Goal: Task Accomplishment & Management: Complete application form

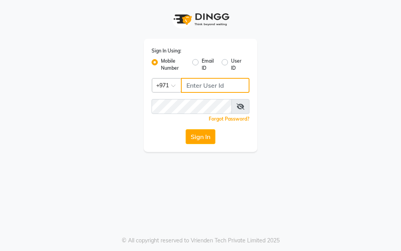
click at [227, 87] on input "Username" at bounding box center [215, 85] width 69 height 15
type input "554675862"
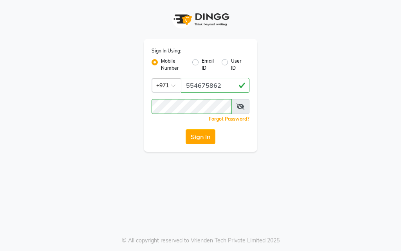
click at [240, 108] on icon at bounding box center [241, 106] width 8 height 6
click at [196, 137] on button "Sign In" at bounding box center [201, 136] width 30 height 15
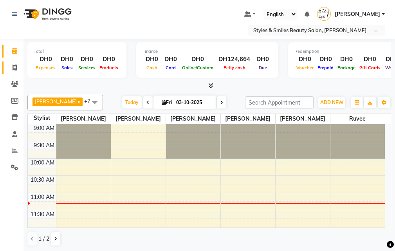
click at [13, 69] on icon at bounding box center [15, 68] width 4 height 6
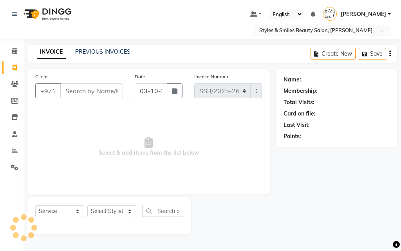
select select "product"
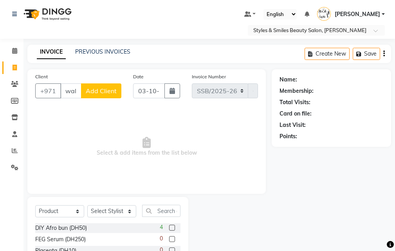
scroll to position [0, 2]
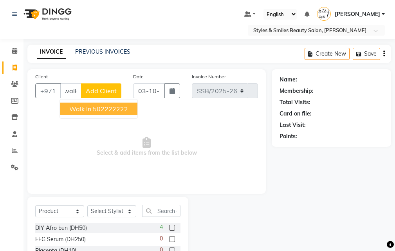
click at [92, 112] on button "Walk in 502222222" at bounding box center [99, 109] width 78 height 13
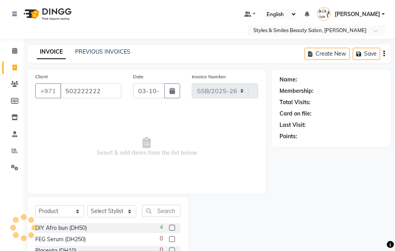
scroll to position [0, 0]
type input "502222222"
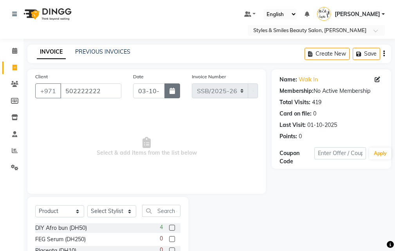
click at [172, 91] on icon "button" at bounding box center [172, 91] width 5 height 6
select select "10"
select select "2025"
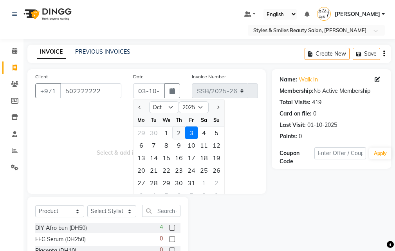
click at [178, 134] on div "2" at bounding box center [179, 133] width 13 height 13
type input "02-10-2025"
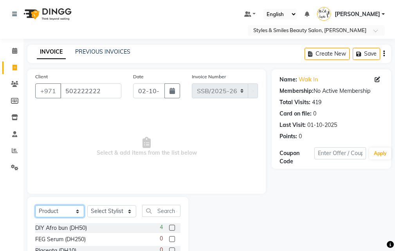
click at [53, 214] on select "Select Service Product Membership Package Voucher Prepaid Gift Card" at bounding box center [59, 211] width 49 height 12
select select "service"
click at [35, 205] on select "Select Service Product Membership Package Voucher Prepaid Gift Card" at bounding box center [59, 211] width 49 height 12
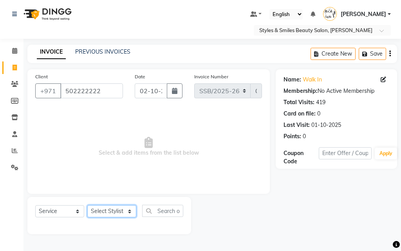
click at [113, 212] on select "Select Stylist [PERSON_NAME] [PERSON_NAME] Kiran [PERSON_NAME] [PERSON_NAME] [P…" at bounding box center [111, 211] width 49 height 12
select select "20463"
click at [87, 205] on select "Select Stylist [PERSON_NAME] [PERSON_NAME] Kiran [PERSON_NAME] [PERSON_NAME] [P…" at bounding box center [111, 211] width 49 height 12
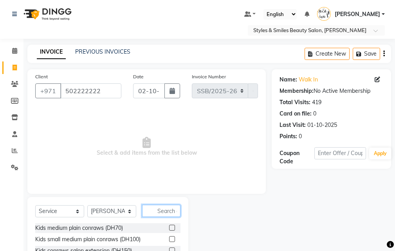
click at [160, 211] on input "text" at bounding box center [161, 211] width 38 height 12
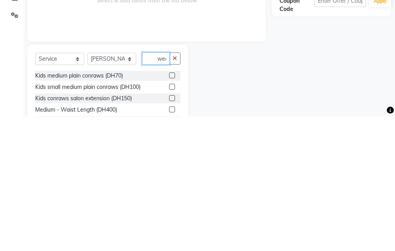
scroll to position [0, 2]
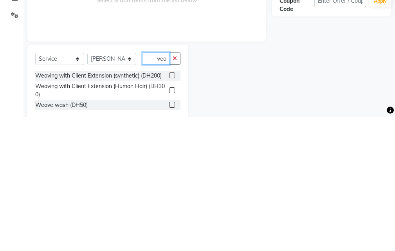
type input "wea"
click at [173, 225] on label at bounding box center [172, 225] width 6 height 6
click at [173, 225] on input "checkbox" at bounding box center [171, 225] width 5 height 5
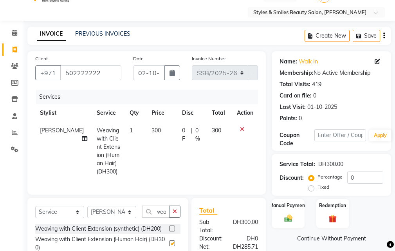
scroll to position [0, 0]
checkbox input "false"
click at [152, 128] on span "300" at bounding box center [156, 130] width 9 height 7
select select "20463"
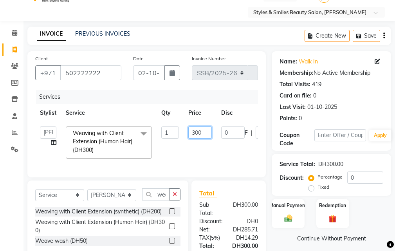
click at [198, 131] on input "300" at bounding box center [201, 133] width 24 height 12
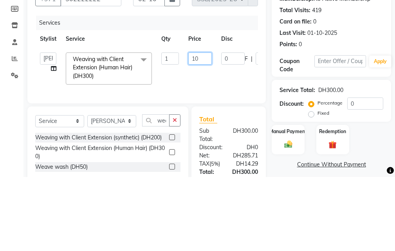
type input "100"
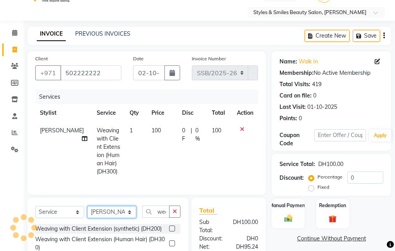
click at [113, 218] on select "Select Stylist [PERSON_NAME] [PERSON_NAME] Kiran [PERSON_NAME] [PERSON_NAME] [P…" at bounding box center [111, 212] width 49 height 12
select select "37328"
click at [87, 212] on select "Select Stylist [PERSON_NAME] [PERSON_NAME] Kiran [PERSON_NAME] [PERSON_NAME] [P…" at bounding box center [111, 212] width 49 height 12
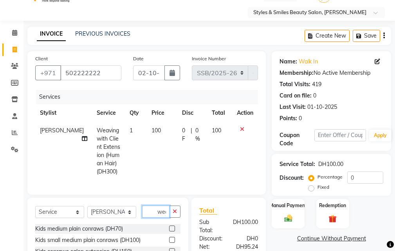
click at [158, 218] on input "wea" at bounding box center [155, 212] width 27 height 12
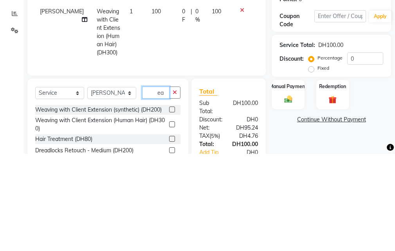
type input "a"
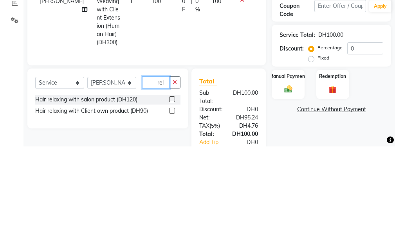
type input "rel"
click at [169, 207] on label at bounding box center [172, 204] width 6 height 6
click at [169, 207] on input "checkbox" at bounding box center [171, 204] width 5 height 5
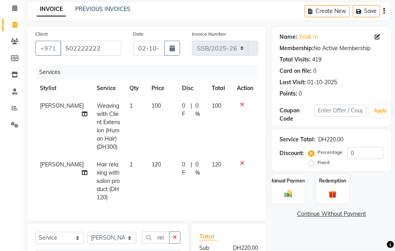
checkbox input "false"
click at [152, 166] on span "120" at bounding box center [156, 164] width 9 height 7
select select "37328"
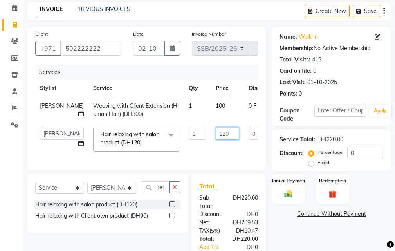
click at [216, 140] on input "120" at bounding box center [228, 134] width 24 height 12
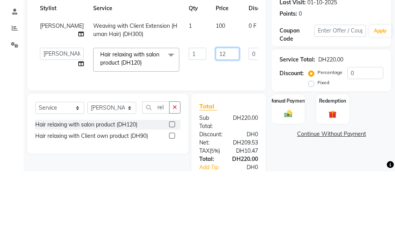
type input "1"
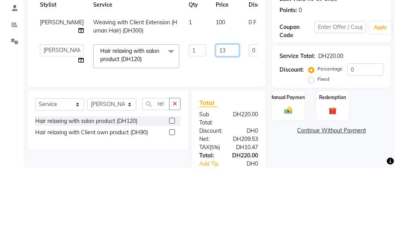
type input "135"
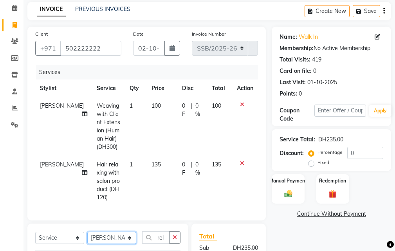
click at [106, 244] on select "Select Stylist [PERSON_NAME] [PERSON_NAME] Kiran [PERSON_NAME] [PERSON_NAME] [P…" at bounding box center [111, 238] width 49 height 12
select select "71571"
click at [87, 238] on select "Select Stylist [PERSON_NAME] [PERSON_NAME] Kiran [PERSON_NAME] [PERSON_NAME] [P…" at bounding box center [111, 238] width 49 height 12
click at [148, 243] on input "rel" at bounding box center [155, 238] width 27 height 12
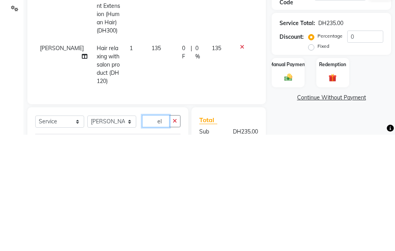
scroll to position [93, 0]
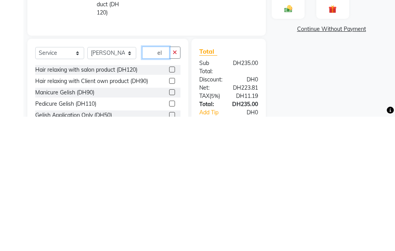
type input "l"
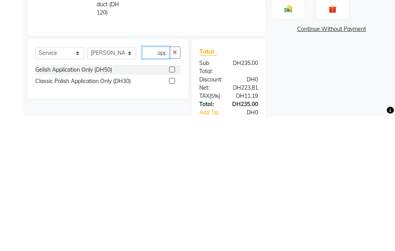
scroll to position [0, 1]
type input "app"
click at [173, 207] on label at bounding box center [172, 204] width 6 height 6
click at [173, 207] on input "checkbox" at bounding box center [171, 204] width 5 height 5
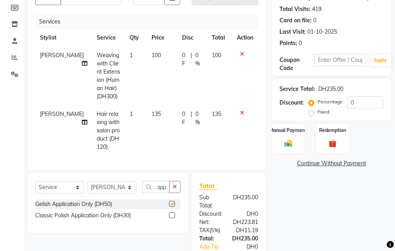
scroll to position [0, 0]
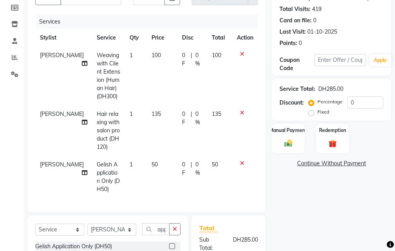
checkbox input "false"
click at [108, 236] on select "Select Stylist [PERSON_NAME] [PERSON_NAME] Kiran [PERSON_NAME] [PERSON_NAME] [P…" at bounding box center [111, 230] width 49 height 12
select select "63278"
click at [87, 230] on select "Select Stylist [PERSON_NAME] [PERSON_NAME] Kiran [PERSON_NAME] [PERSON_NAME] [P…" at bounding box center [111, 230] width 49 height 12
click at [151, 233] on input "app" at bounding box center [155, 229] width 27 height 12
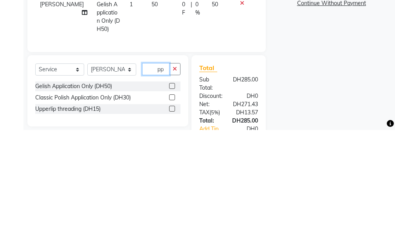
type input "p"
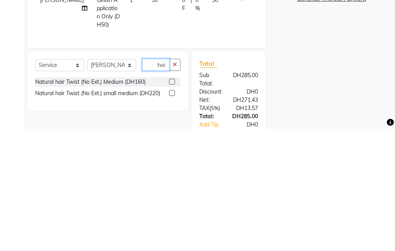
type input "twi"
click at [172, 218] on label at bounding box center [172, 215] width 6 height 6
click at [172, 218] on input "checkbox" at bounding box center [171, 215] width 5 height 5
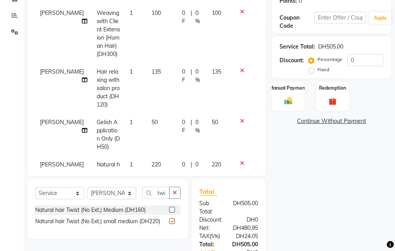
checkbox input "false"
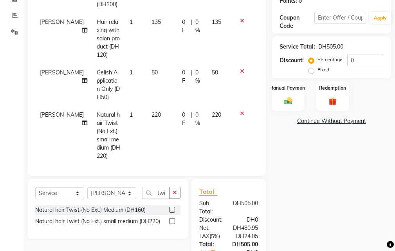
scroll to position [59, 0]
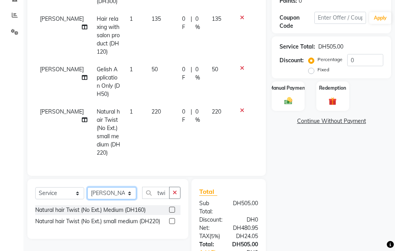
click at [104, 197] on select "Select Stylist [PERSON_NAME] [PERSON_NAME] Kiran [PERSON_NAME] [PERSON_NAME] [P…" at bounding box center [111, 193] width 49 height 12
select select "71571"
click at [87, 187] on select "Select Stylist [PERSON_NAME] [PERSON_NAME] Kiran [PERSON_NAME] [PERSON_NAME] [P…" at bounding box center [111, 193] width 49 height 12
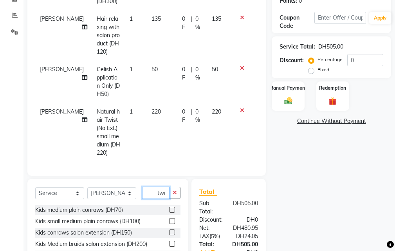
click at [147, 189] on input "twi" at bounding box center [155, 193] width 27 height 12
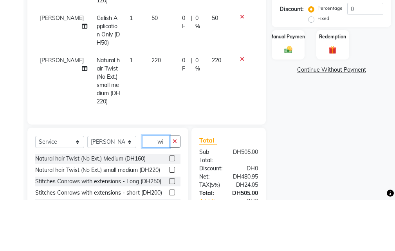
type input "i"
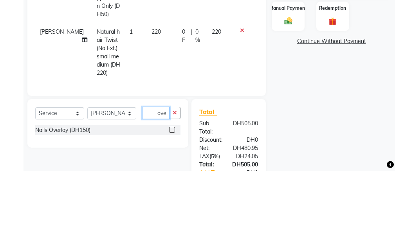
scroll to position [0, 2]
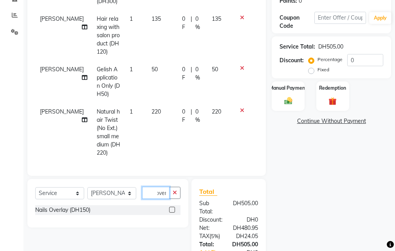
type input "over"
click at [172, 210] on label at bounding box center [172, 210] width 6 height 6
click at [172, 210] on input "checkbox" at bounding box center [171, 210] width 5 height 5
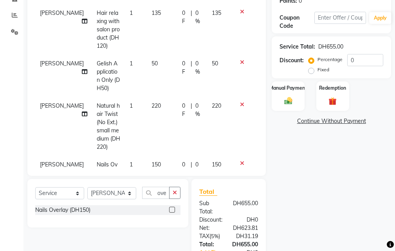
checkbox input "false"
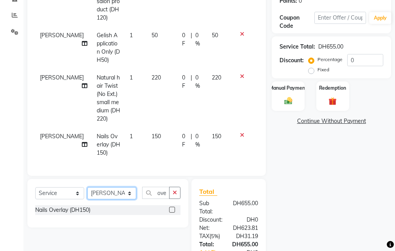
click at [107, 190] on select "Select Stylist [PERSON_NAME] [PERSON_NAME] Kiran [PERSON_NAME] [PERSON_NAME] [P…" at bounding box center [111, 193] width 49 height 12
select select "37328"
click at [87, 187] on select "Select Stylist [PERSON_NAME] [PERSON_NAME] Kiran [PERSON_NAME] [PERSON_NAME] [P…" at bounding box center [111, 193] width 49 height 12
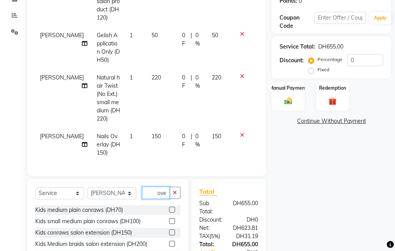
click at [149, 194] on input "over" at bounding box center [155, 193] width 27 height 12
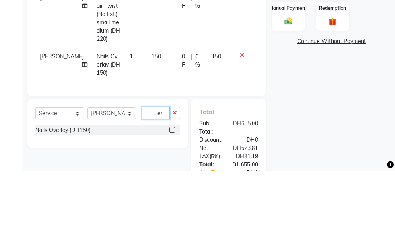
type input "r"
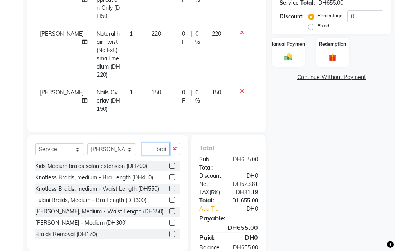
scroll to position [187, 0]
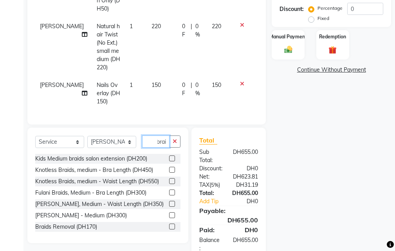
type input "brai"
click at [169, 204] on label at bounding box center [172, 204] width 6 height 6
click at [169, 204] on input "checkbox" at bounding box center [171, 204] width 5 height 5
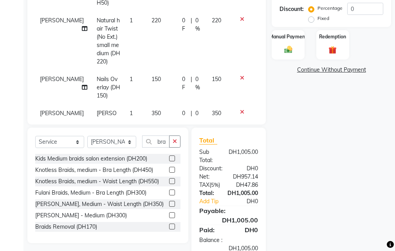
checkbox input "false"
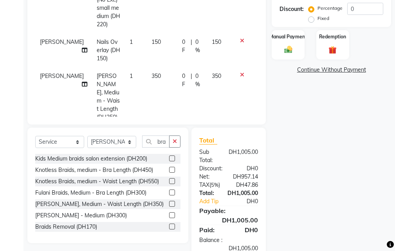
scroll to position [143, 0]
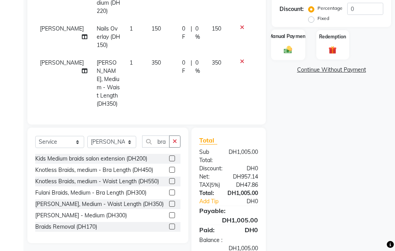
click at [283, 51] on img at bounding box center [288, 49] width 13 height 9
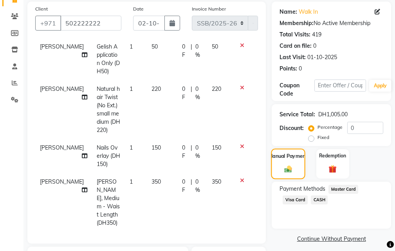
scroll to position [208, 0]
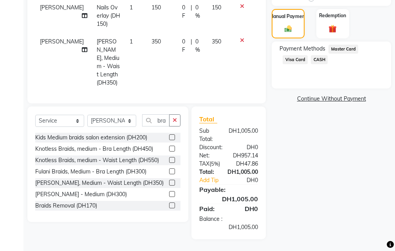
click at [299, 59] on span "Visa Card" at bounding box center [295, 59] width 25 height 9
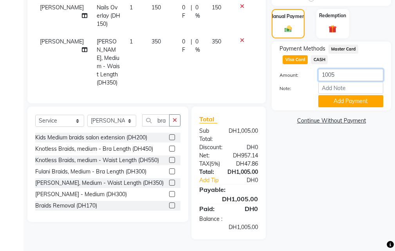
click at [344, 78] on input "1005" at bounding box center [351, 75] width 65 height 12
type input "1"
type input "820"
click at [347, 103] on button "Add Payment" at bounding box center [351, 101] width 65 height 12
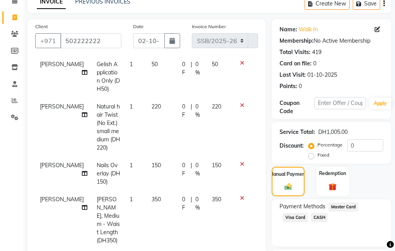
scroll to position [50, 0]
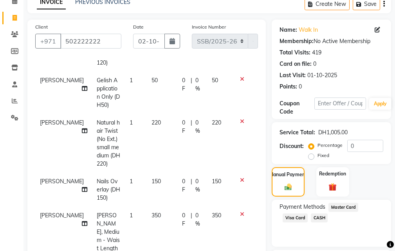
click at [259, 60] on div "Client [PHONE_NUMBER] Date [DATE] Invoice Number SSB/[PHONE_NUMBER] Services St…" at bounding box center [146, 141] width 239 height 242
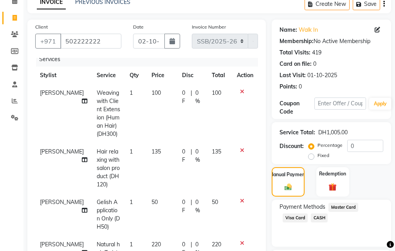
scroll to position [0, 0]
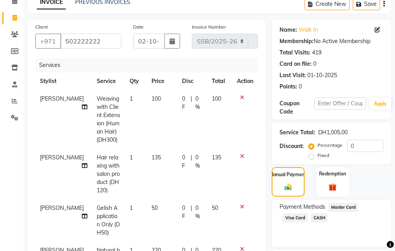
click at [259, 63] on div "Client [PHONE_NUMBER] Date [DATE] Invoice Number SSB/[PHONE_NUMBER] Services St…" at bounding box center [146, 141] width 239 height 242
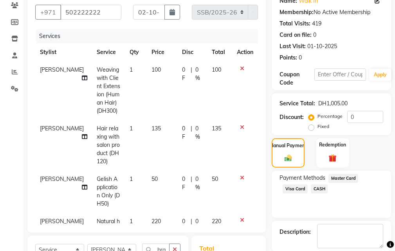
scroll to position [233, 0]
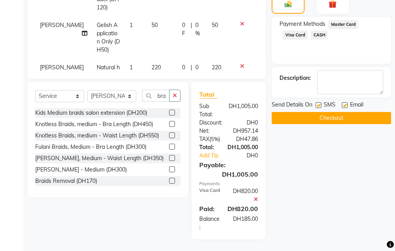
click at [323, 34] on span "CASH" at bounding box center [319, 35] width 17 height 9
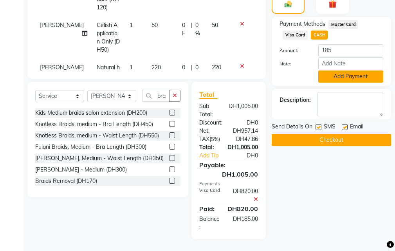
click at [343, 76] on button "Add Payment" at bounding box center [351, 77] width 65 height 12
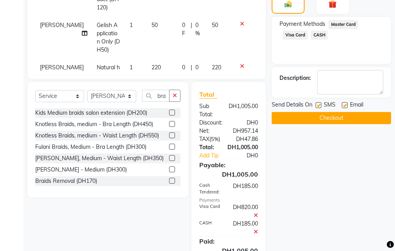
click at [318, 105] on label at bounding box center [319, 105] width 6 height 6
click at [318, 105] on input "checkbox" at bounding box center [318, 105] width 5 height 5
checkbox input "false"
click at [343, 105] on label at bounding box center [345, 105] width 6 height 6
click at [343, 105] on input "checkbox" at bounding box center [344, 105] width 5 height 5
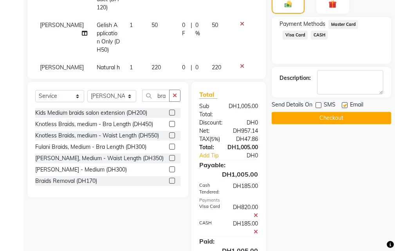
checkbox input "false"
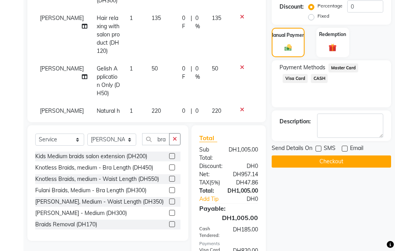
scroll to position [190, 0]
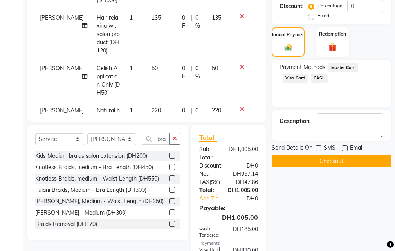
click at [321, 164] on button "Checkout" at bounding box center [332, 161] width 120 height 12
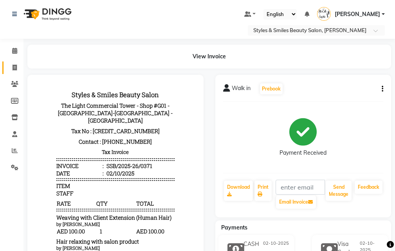
click at [13, 69] on icon at bounding box center [15, 68] width 4 height 6
select select "service"
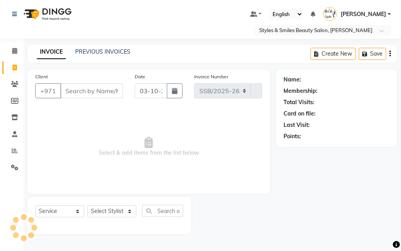
select select "4038"
type input "0372"
type input "d"
select select "product"
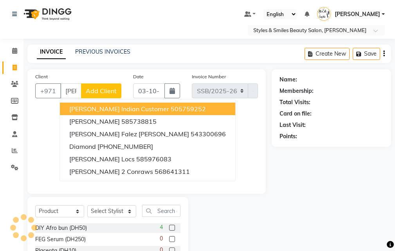
scroll to position [0, 0]
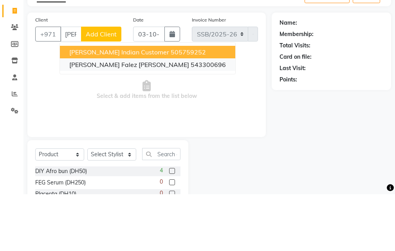
click at [127, 125] on button "[PERSON_NAME] Falez [PERSON_NAME] 543300696" at bounding box center [148, 121] width 176 height 13
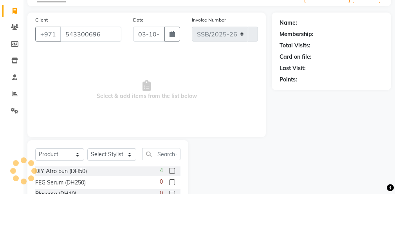
scroll to position [0, 0]
type input "543300696"
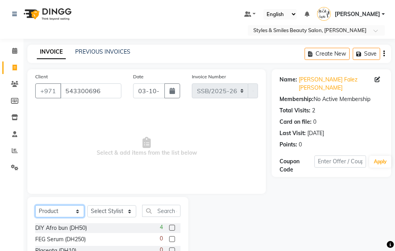
click at [56, 214] on select "Select Service Product Membership Package Voucher Prepaid Gift Card" at bounding box center [59, 211] width 49 height 12
select select "service"
click at [35, 205] on select "Select Service Product Membership Package Voucher Prepaid Gift Card" at bounding box center [59, 211] width 49 height 12
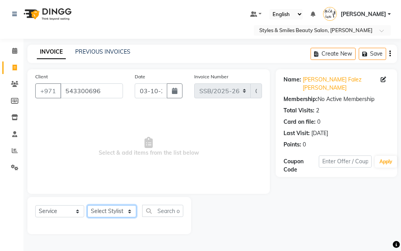
click at [112, 215] on select "Select Stylist [PERSON_NAME] [PERSON_NAME] Kiran [PERSON_NAME] [PERSON_NAME] [P…" at bounding box center [111, 211] width 49 height 12
select select "20463"
click at [87, 205] on select "Select Stylist [PERSON_NAME] [PERSON_NAME] Kiran [PERSON_NAME] [PERSON_NAME] [P…" at bounding box center [111, 211] width 49 height 12
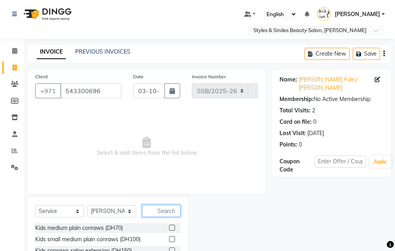
click at [160, 211] on input "text" at bounding box center [161, 211] width 38 height 12
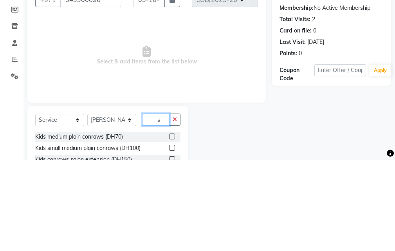
scroll to position [18, 0]
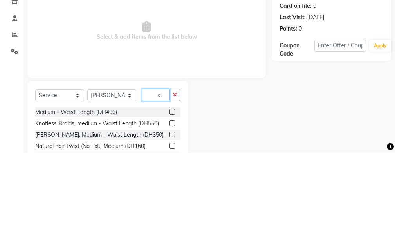
type input "s"
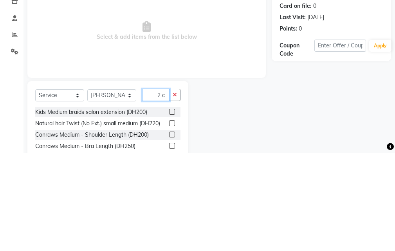
scroll to position [18, 0]
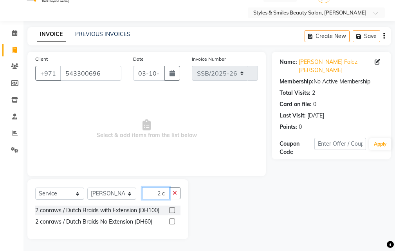
type input "2 c"
click at [170, 211] on label at bounding box center [172, 210] width 6 height 6
click at [170, 211] on input "checkbox" at bounding box center [171, 210] width 5 height 5
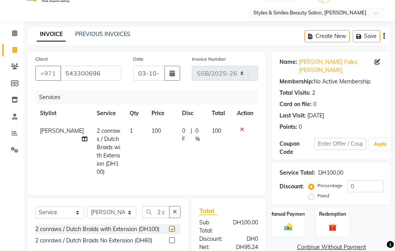
checkbox input "false"
click at [152, 132] on span "100" at bounding box center [156, 130] width 9 height 7
select select "20463"
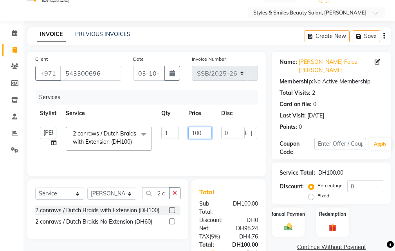
click at [197, 135] on input "100" at bounding box center [201, 133] width 24 height 12
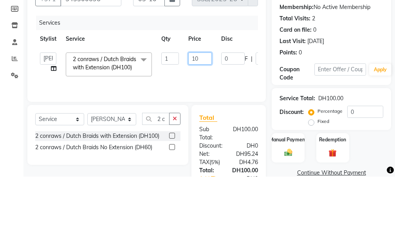
type input "150"
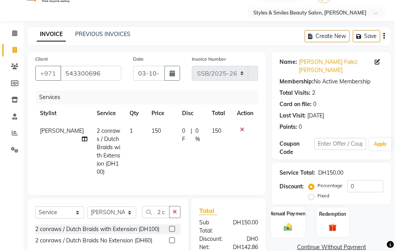
click at [293, 223] on img at bounding box center [288, 227] width 13 height 9
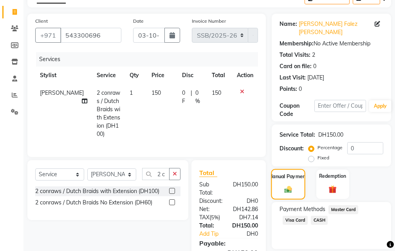
scroll to position [115, 0]
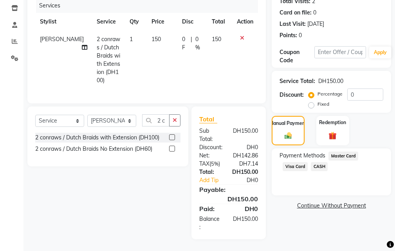
click at [291, 162] on span "Visa Card" at bounding box center [295, 166] width 25 height 9
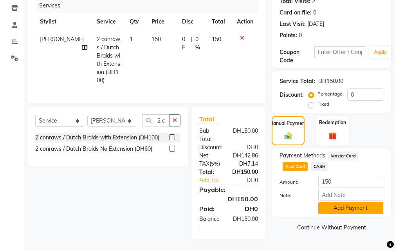
click at [340, 202] on button "Add Payment" at bounding box center [351, 208] width 65 height 12
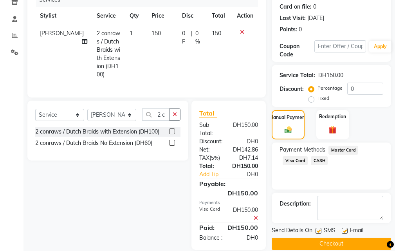
click at [317, 228] on label at bounding box center [319, 231] width 6 height 6
click at [317, 229] on input "checkbox" at bounding box center [318, 231] width 5 height 5
checkbox input "false"
click at [342, 228] on label at bounding box center [345, 231] width 6 height 6
click at [342, 229] on input "checkbox" at bounding box center [344, 231] width 5 height 5
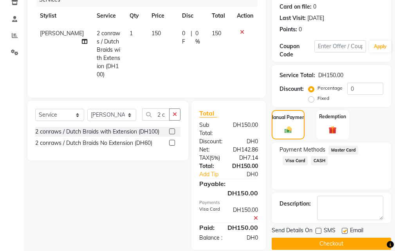
checkbox input "false"
click at [334, 238] on button "Checkout" at bounding box center [332, 244] width 120 height 12
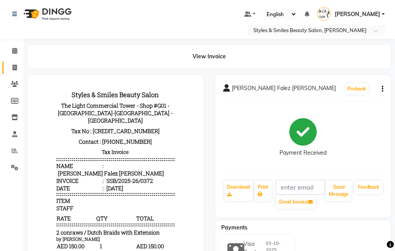
click at [10, 67] on span at bounding box center [15, 67] width 14 height 9
select select "service"
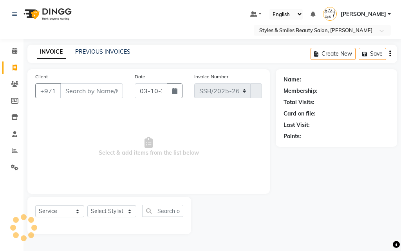
select select "4038"
type input "0373"
select select "product"
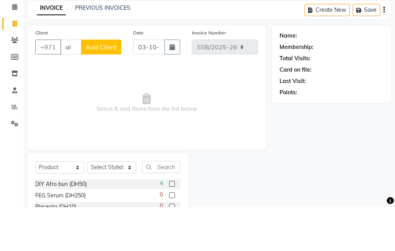
type input "a"
type input "562572054"
click at [104, 94] on span "Add Client" at bounding box center [101, 91] width 31 height 8
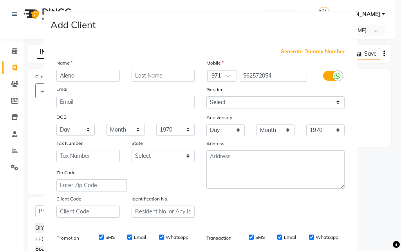
type input "Alena"
click at [169, 76] on input "text" at bounding box center [163, 76] width 63 height 12
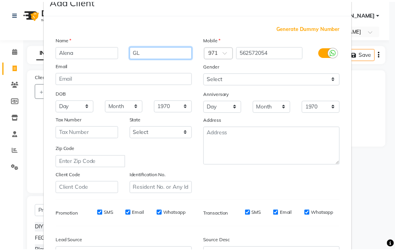
scroll to position [111, 0]
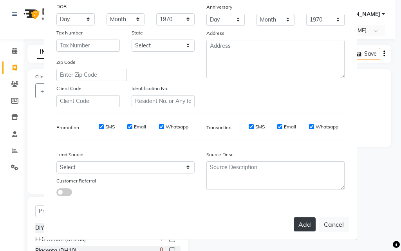
type input "GL"
click at [298, 230] on button "Add" at bounding box center [305, 225] width 22 height 14
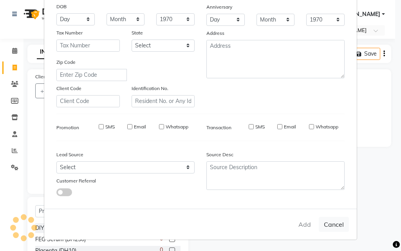
select select
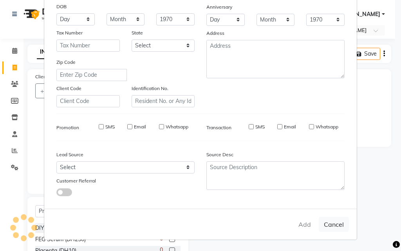
select select
checkbox input "false"
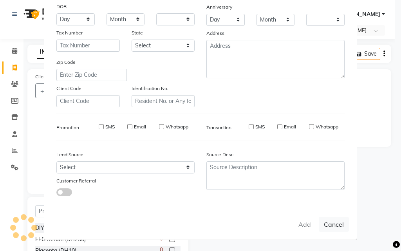
checkbox input "false"
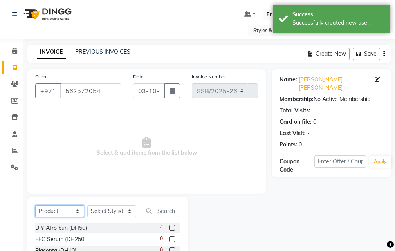
click at [54, 210] on select "Select Service Product Membership Package Voucher Prepaid Gift Card" at bounding box center [59, 211] width 49 height 12
select select "service"
click at [35, 205] on select "Select Service Product Membership Package Voucher Prepaid Gift Card" at bounding box center [59, 211] width 49 height 12
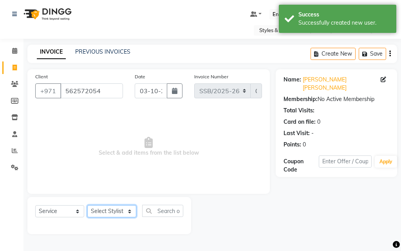
click at [112, 215] on select "Select Stylist [PERSON_NAME] [PERSON_NAME] Kiran [PERSON_NAME] [PERSON_NAME] [P…" at bounding box center [111, 211] width 49 height 12
select select "20463"
click at [87, 205] on select "Select Stylist [PERSON_NAME] [PERSON_NAME] Kiran [PERSON_NAME] [PERSON_NAME] [P…" at bounding box center [111, 211] width 49 height 12
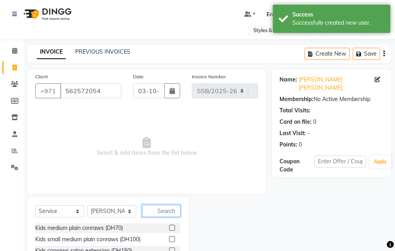
click at [159, 212] on input "text" at bounding box center [161, 211] width 38 height 12
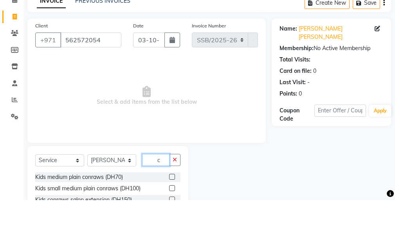
scroll to position [18, 0]
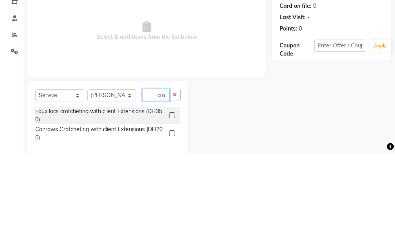
type input "cro"
click at [169, 212] on label at bounding box center [172, 213] width 6 height 6
click at [169, 212] on input "checkbox" at bounding box center [171, 213] width 5 height 5
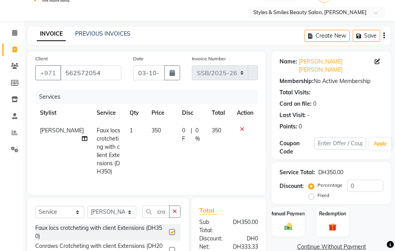
checkbox input "false"
click at [152, 133] on span "350" at bounding box center [156, 130] width 9 height 7
select select "20463"
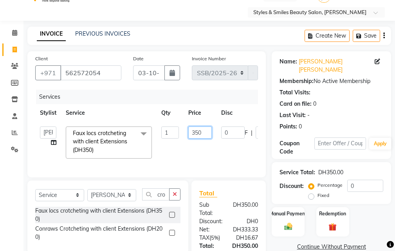
click at [198, 131] on input "350" at bounding box center [201, 133] width 24 height 12
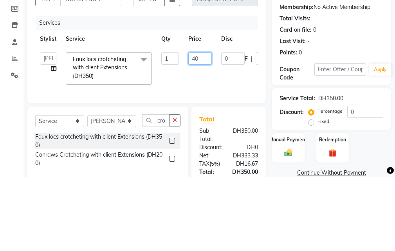
type input "400"
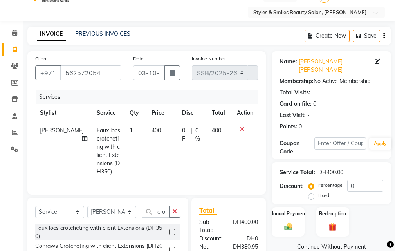
click at [82, 138] on icon at bounding box center [84, 138] width 5 height 5
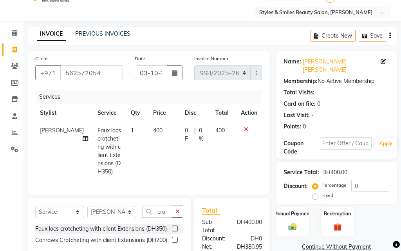
select select "20463"
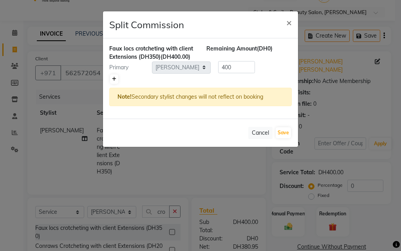
click at [112, 80] on icon at bounding box center [114, 79] width 4 height 5
type input "200"
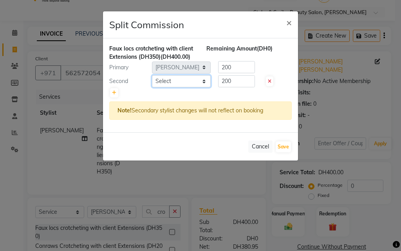
click at [163, 78] on select "Select [PERSON_NAME] [PERSON_NAME] Kiran [PERSON_NAME] [PERSON_NAME] [PERSON_NA…" at bounding box center [181, 81] width 59 height 12
select select "37328"
click at [152, 75] on select "Select [PERSON_NAME] [PERSON_NAME] Kiran [PERSON_NAME] [PERSON_NAME] [PERSON_NA…" at bounding box center [181, 81] width 59 height 12
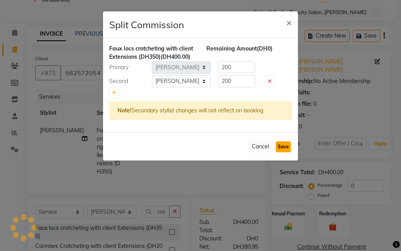
click at [279, 149] on button "Save" at bounding box center [283, 146] width 15 height 11
select select "Select"
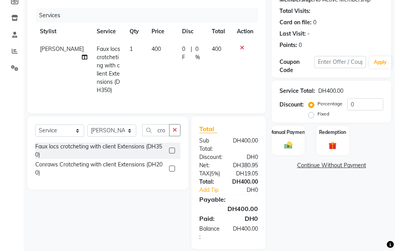
scroll to position [115, 0]
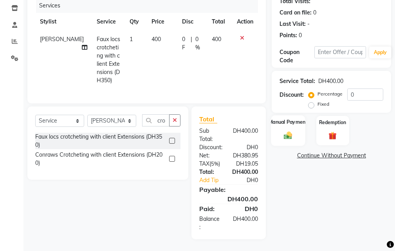
click at [286, 131] on img at bounding box center [288, 135] width 13 height 9
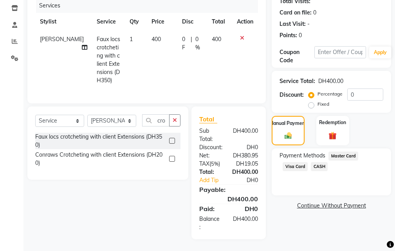
click at [292, 162] on span "Visa Card" at bounding box center [295, 166] width 25 height 9
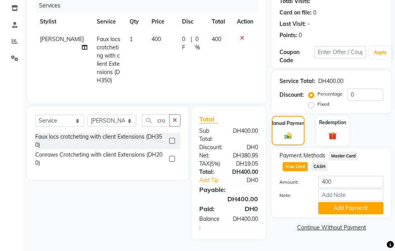
click at [317, 162] on span "CASH" at bounding box center [319, 166] width 17 height 9
click at [356, 202] on button "Add Payment" at bounding box center [351, 208] width 65 height 12
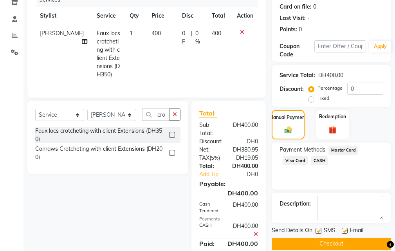
click at [316, 228] on label at bounding box center [319, 231] width 6 height 6
click at [316, 229] on input "checkbox" at bounding box center [318, 231] width 5 height 5
checkbox input "false"
click at [345, 228] on label at bounding box center [345, 231] width 6 height 6
click at [345, 229] on input "checkbox" at bounding box center [344, 231] width 5 height 5
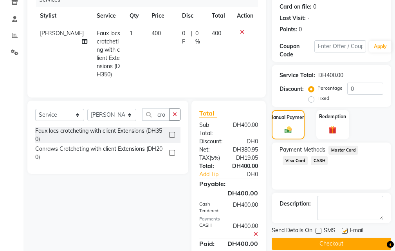
checkbox input "false"
click at [331, 241] on button "Checkout" at bounding box center [332, 244] width 120 height 12
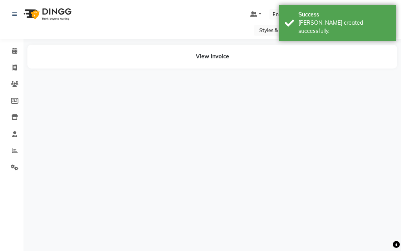
select select "20463"
select select "37328"
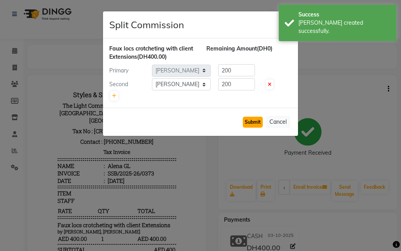
click at [253, 122] on button "Submit" at bounding box center [253, 122] width 20 height 11
